Goal: Information Seeking & Learning: Find specific fact

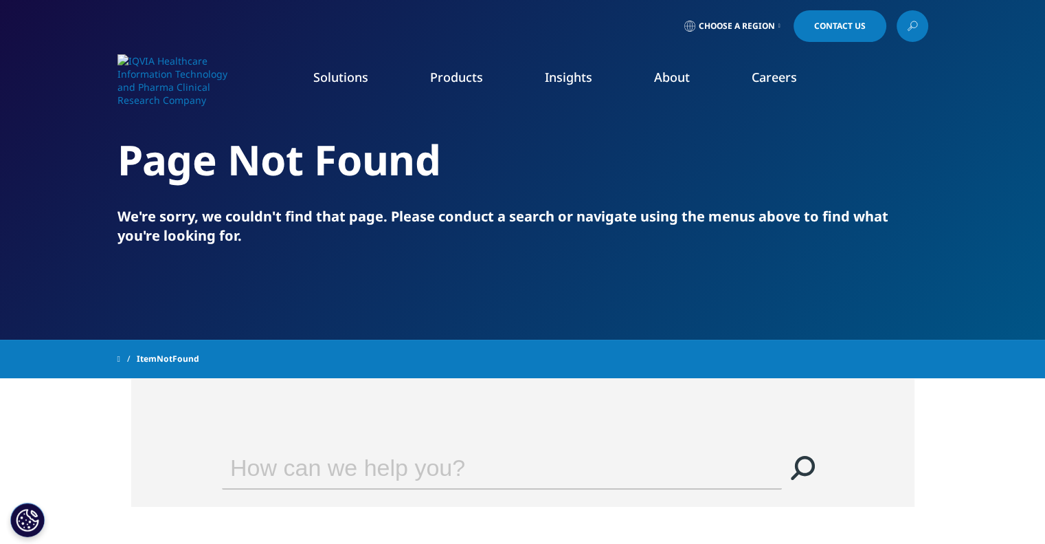
click at [480, 453] on input "Search" at bounding box center [482, 467] width 521 height 41
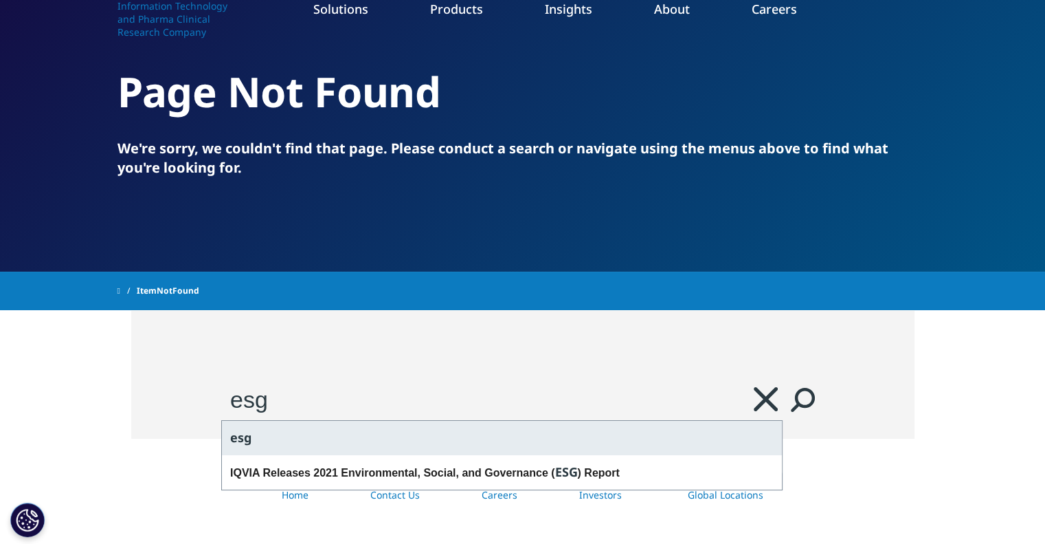
scroll to position [69, 0]
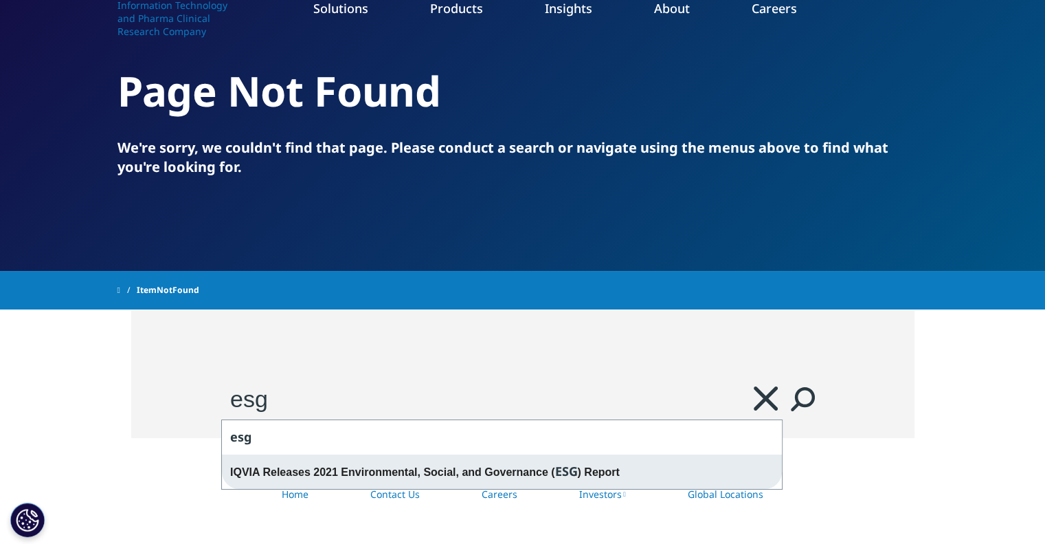
click at [489, 474] on div "IQVIA Releases 2021 Environmental, Social, and Governance ( ESG ) Report" at bounding box center [502, 471] width 560 height 34
type input "IQVIA Releases 2021 Environmental, Social, and Governance (ESG) Report"
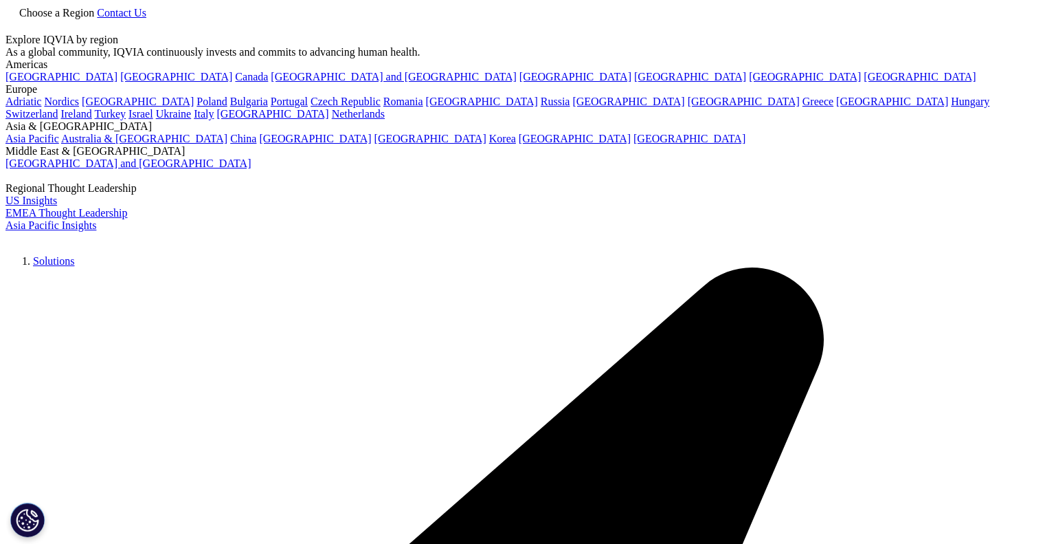
type input "IQVIA Releases 2021 Environmental, Social, and Governance (ESG) Report"
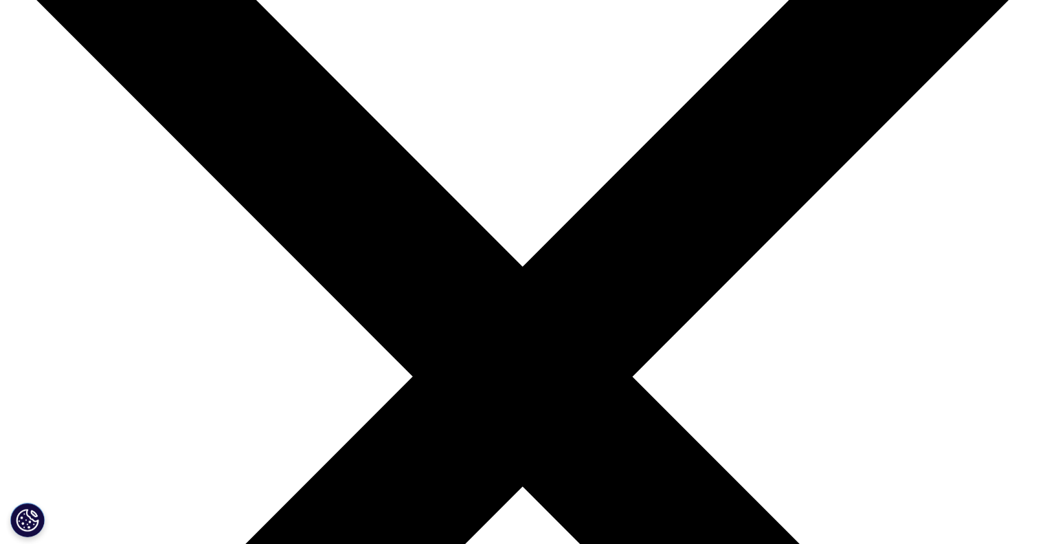
scroll to position [137, 0]
